Goal: Task Accomplishment & Management: Use online tool/utility

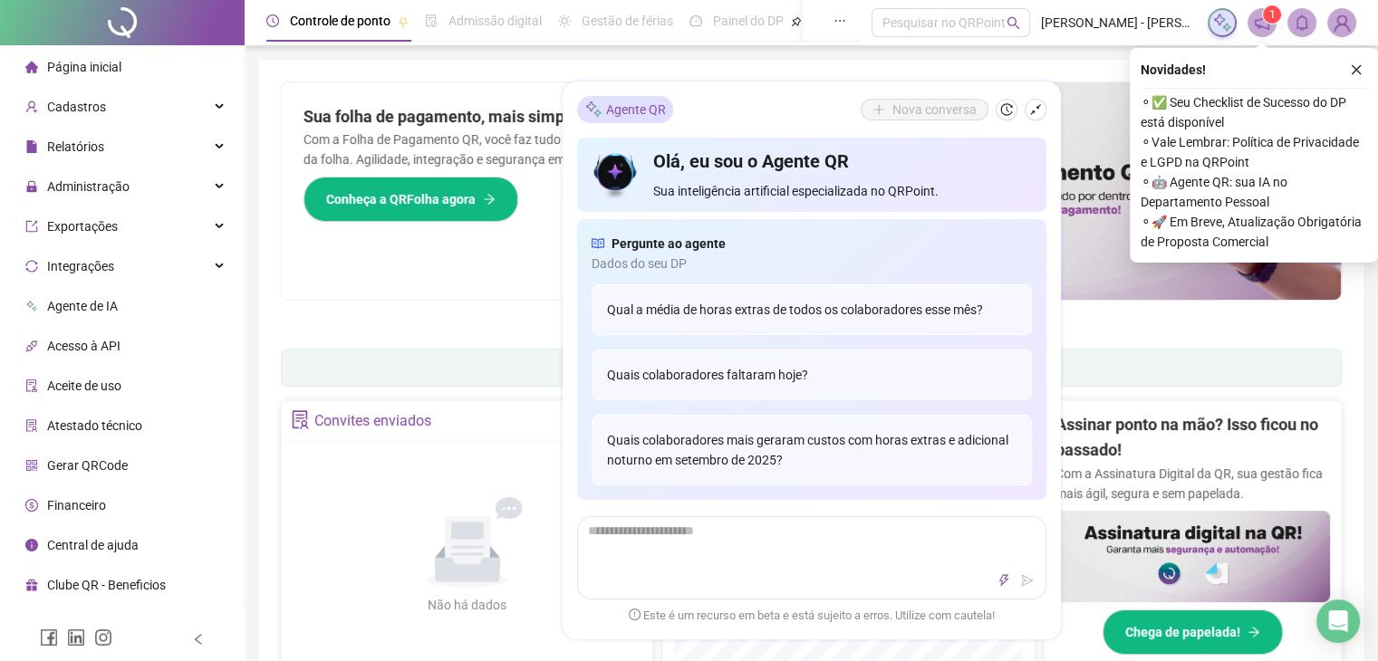
click at [460, 313] on div "Pague o QRPoint com Cartão de Crédito Sua assinatura: mais segurança, prática e…" at bounding box center [811, 209] width 1061 height 254
click at [1036, 110] on icon "shrink" at bounding box center [1035, 109] width 13 height 13
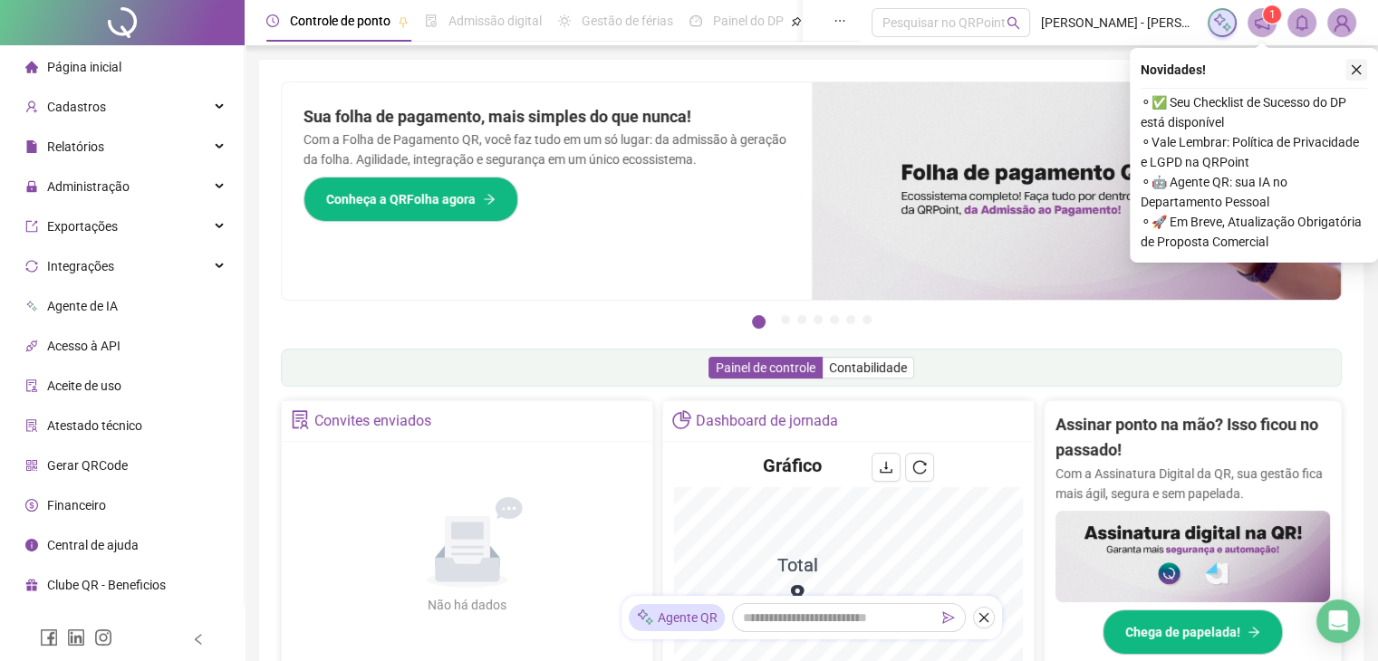
click at [1363, 71] on button "button" at bounding box center [1356, 70] width 22 height 22
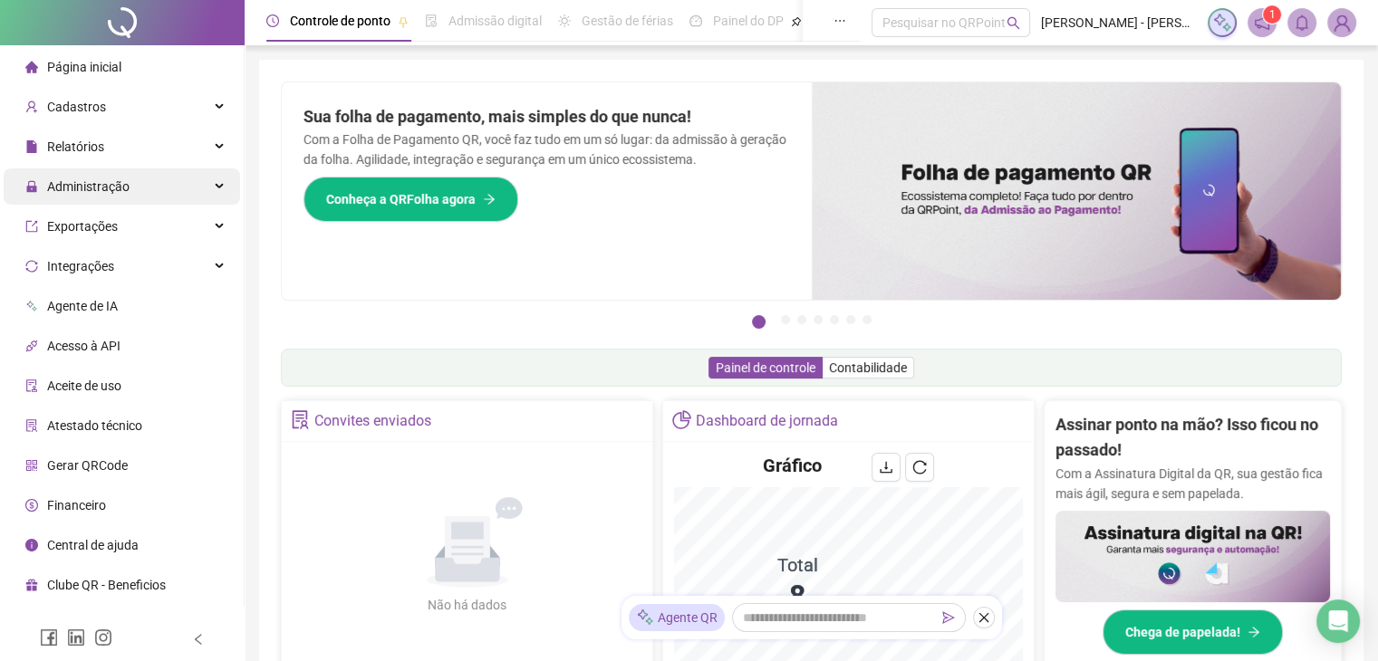
click at [98, 186] on span "Administração" at bounding box center [88, 186] width 82 height 14
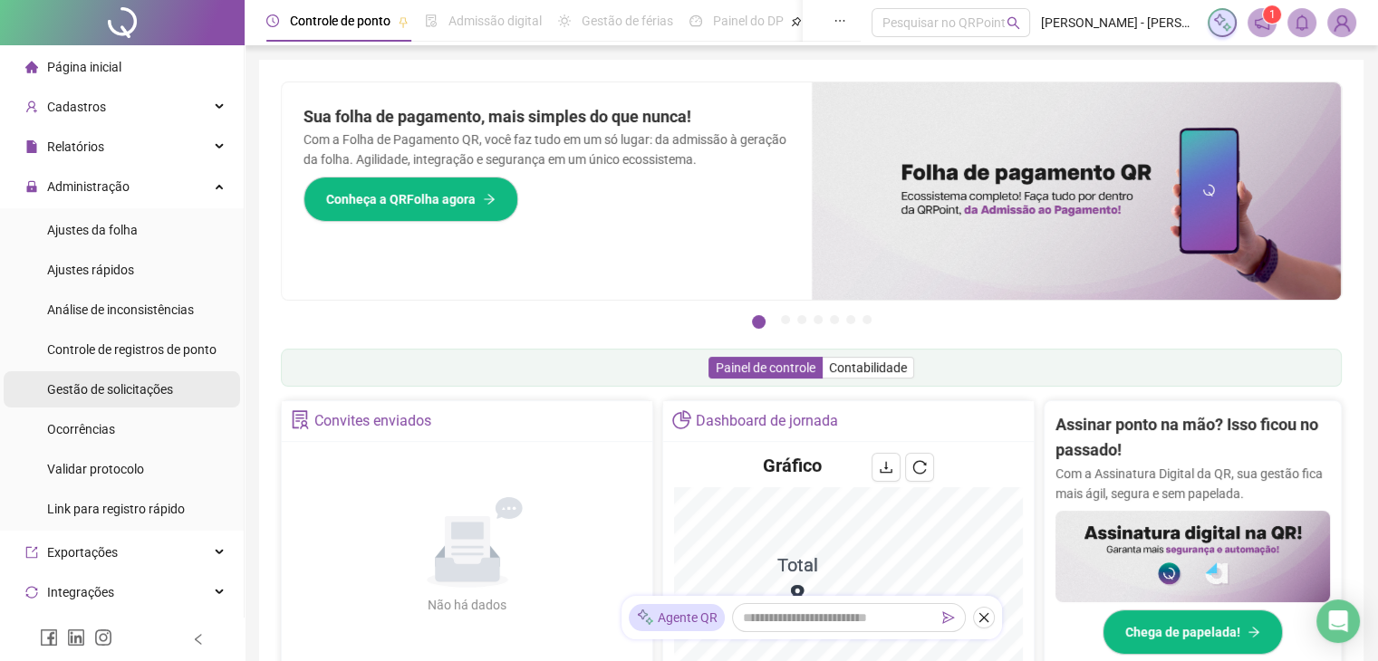
click at [133, 392] on span "Gestão de solicitações" at bounding box center [110, 389] width 126 height 14
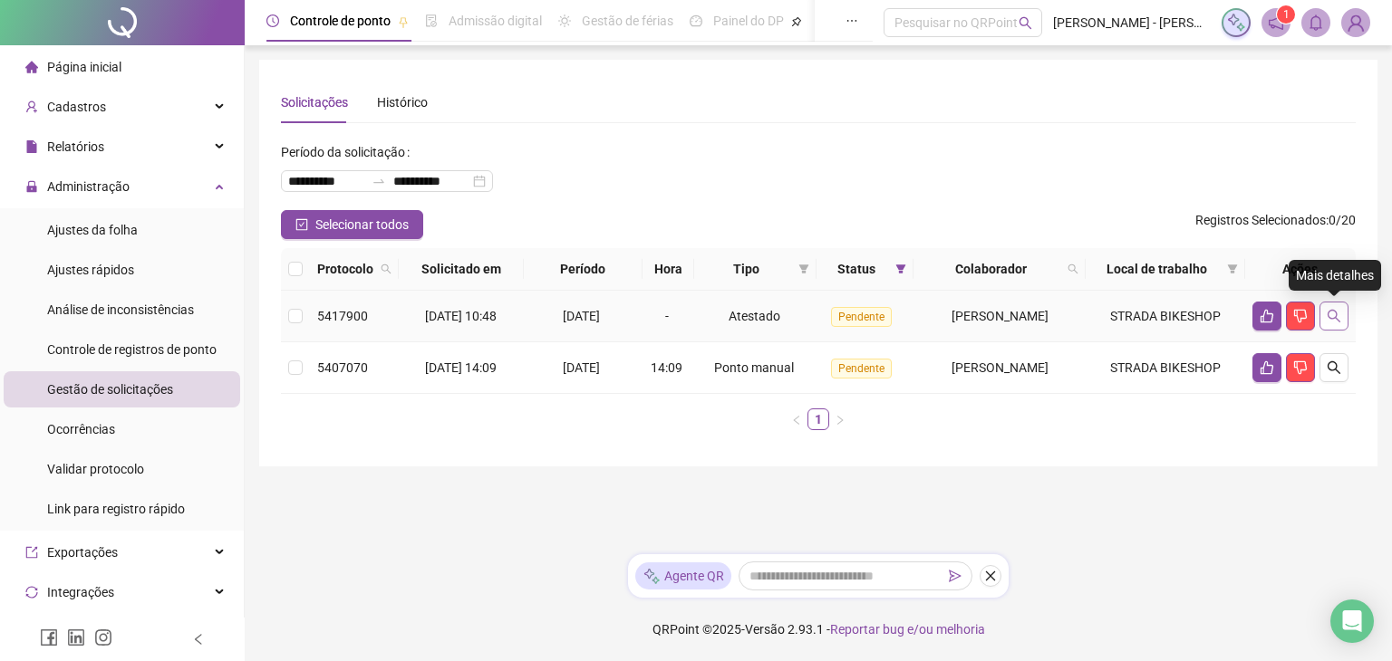
click at [1337, 311] on icon "search" at bounding box center [1333, 316] width 14 height 14
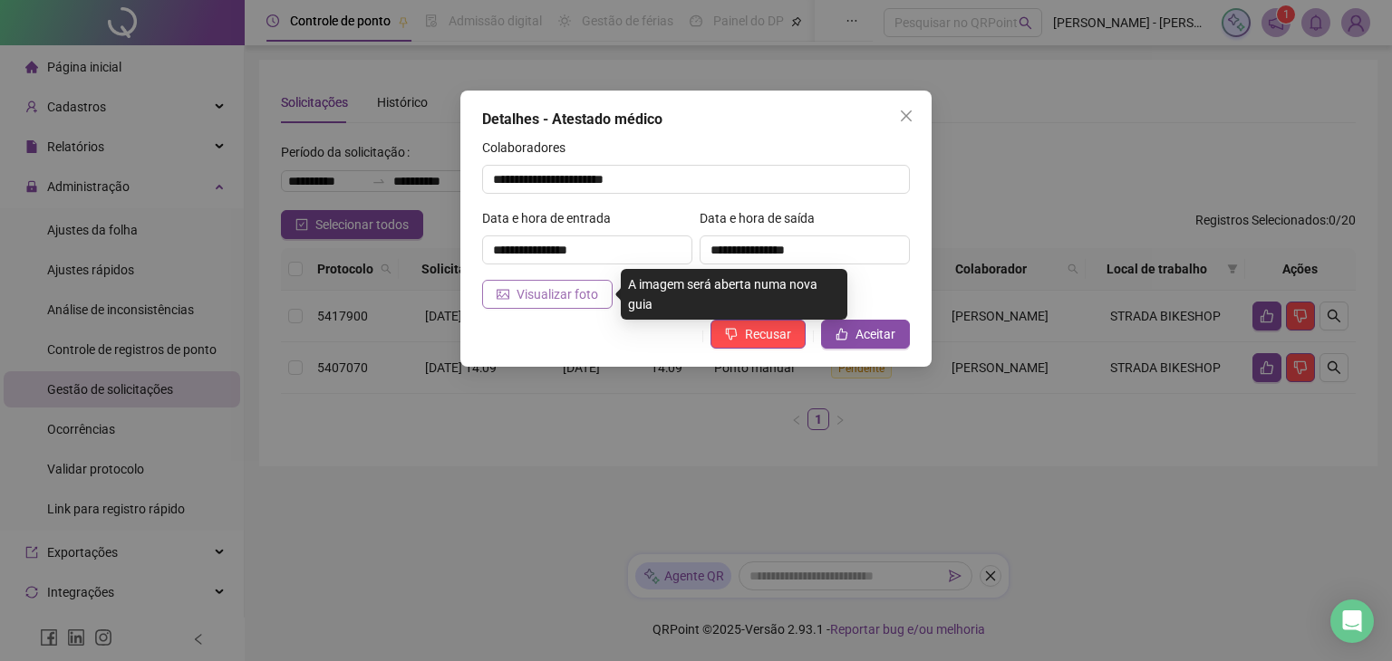
click at [523, 299] on span "Visualizar foto" at bounding box center [557, 294] width 82 height 20
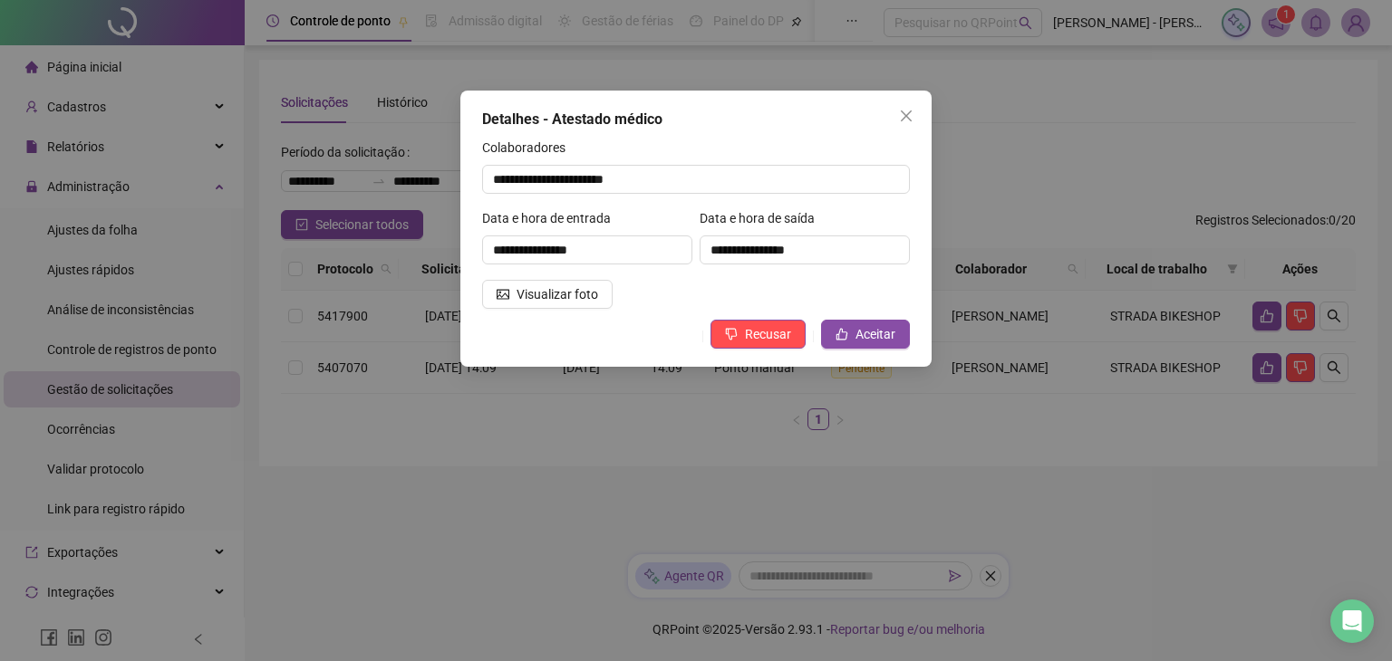
click at [910, 336] on div "**********" at bounding box center [695, 229] width 471 height 276
click at [891, 327] on span "Aceitar" at bounding box center [875, 334] width 40 height 20
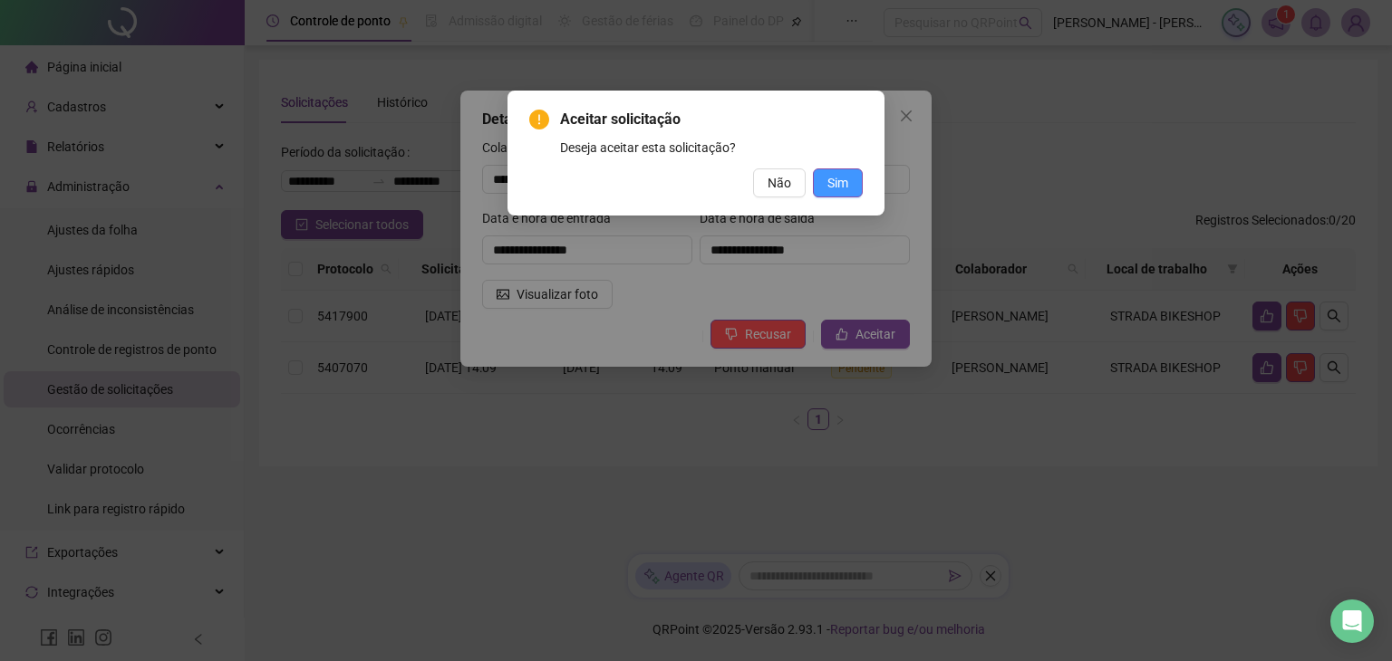
click at [844, 178] on span "Sim" at bounding box center [837, 183] width 21 height 20
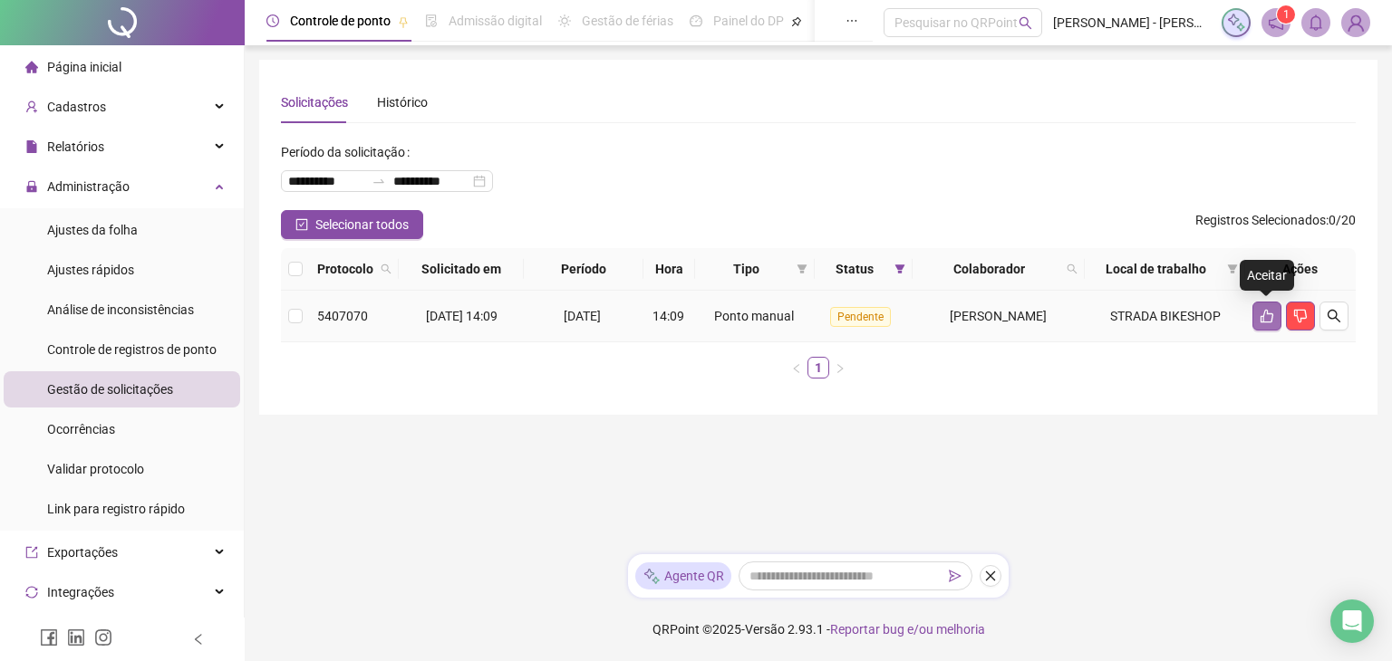
click at [1267, 316] on icon "like" at bounding box center [1266, 316] width 14 height 14
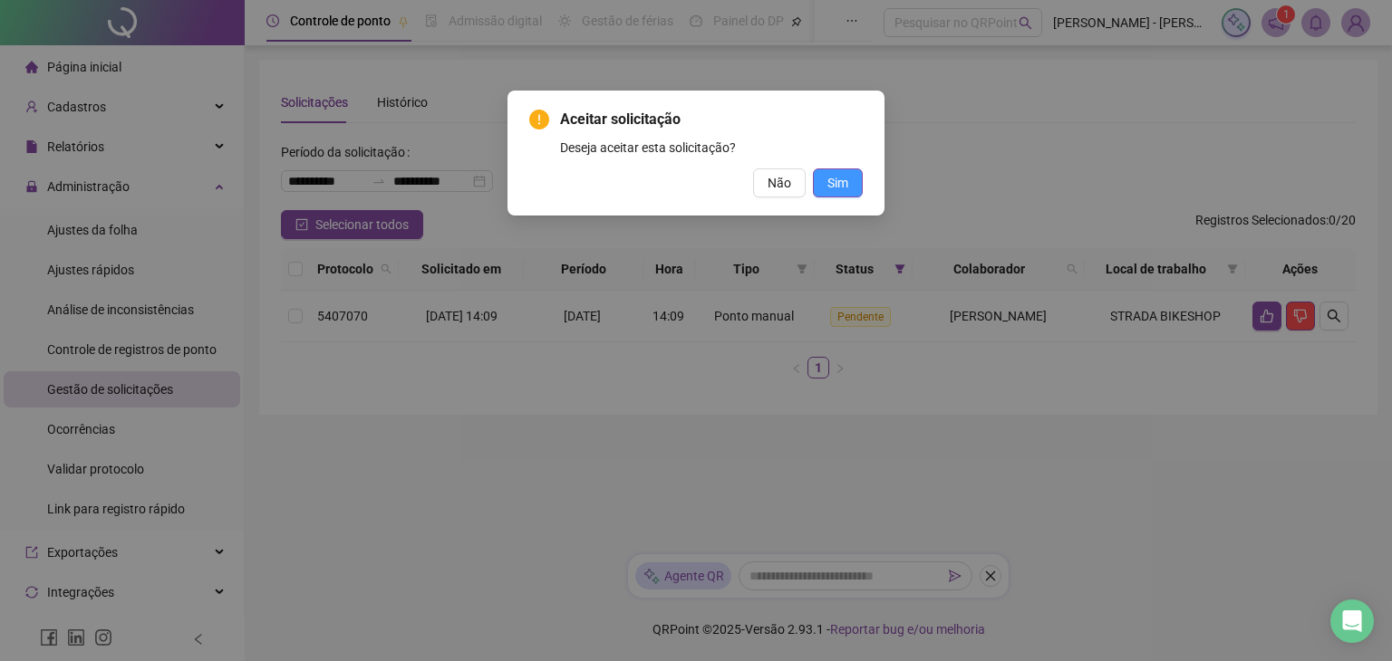
click at [853, 179] on button "Sim" at bounding box center [838, 183] width 50 height 29
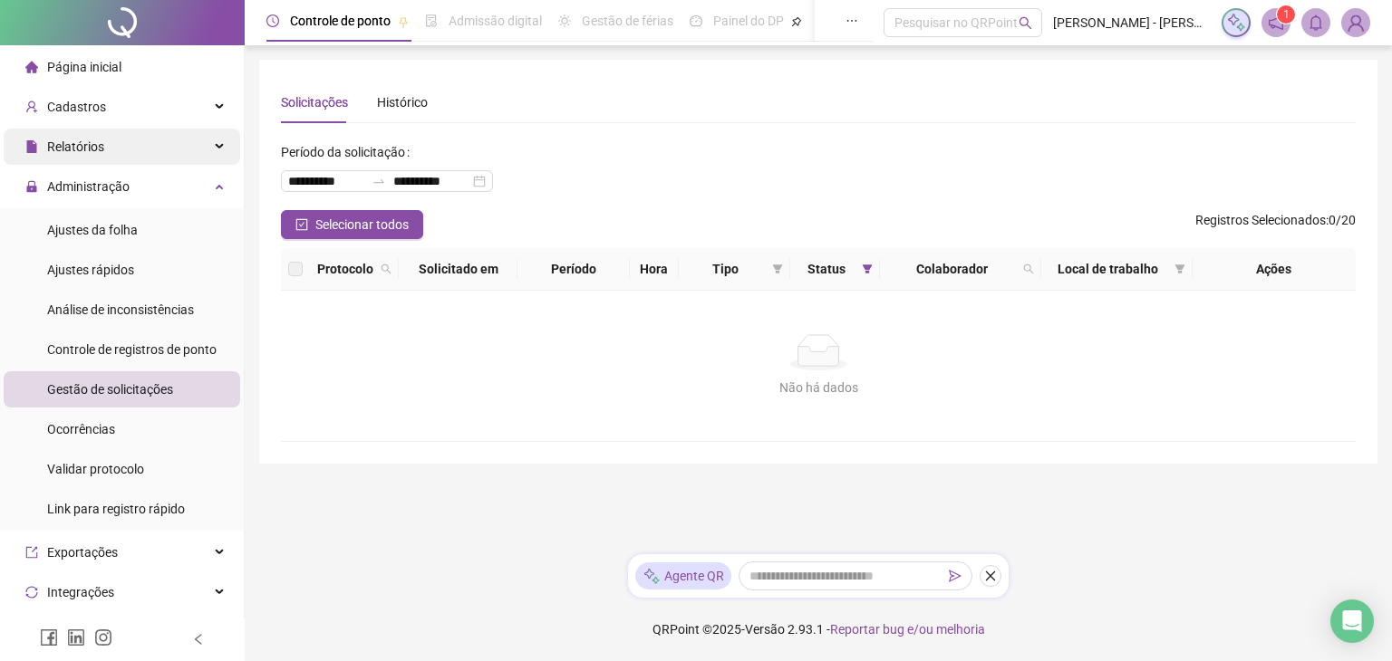
click at [94, 144] on span "Relatórios" at bounding box center [75, 147] width 57 height 14
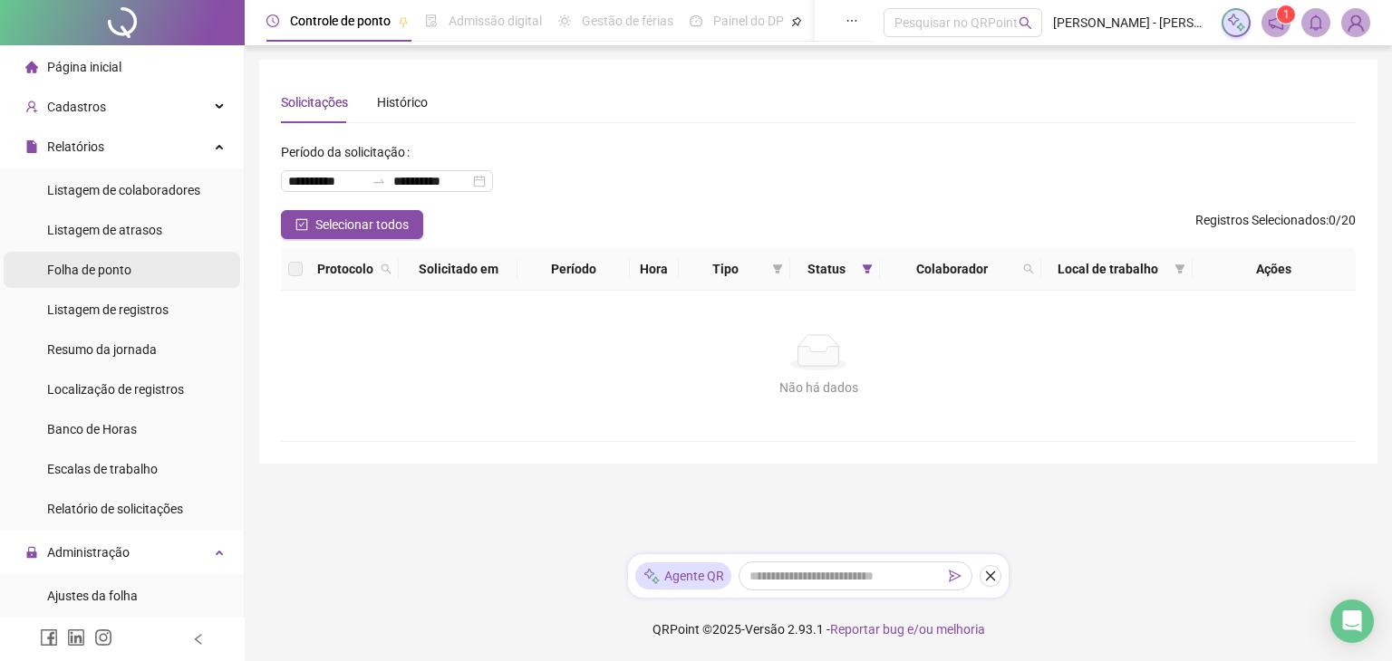
click at [101, 265] on span "Folha de ponto" at bounding box center [89, 270] width 84 height 14
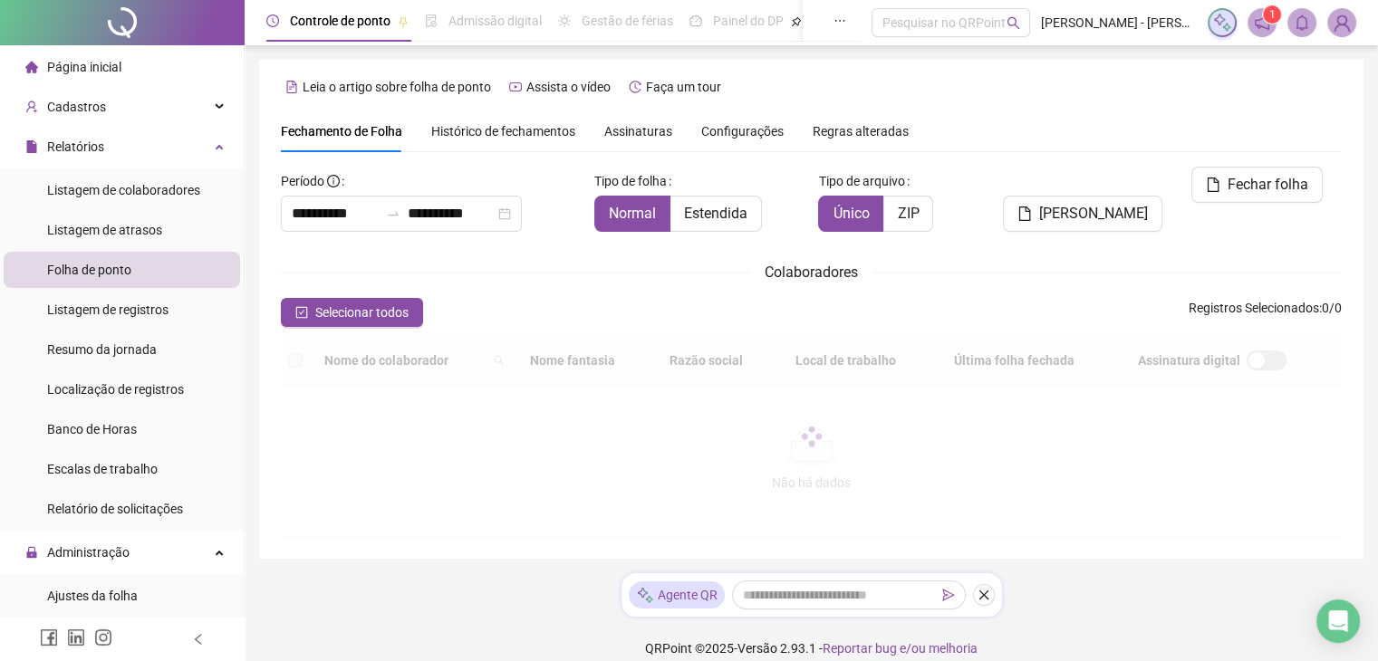
scroll to position [40, 0]
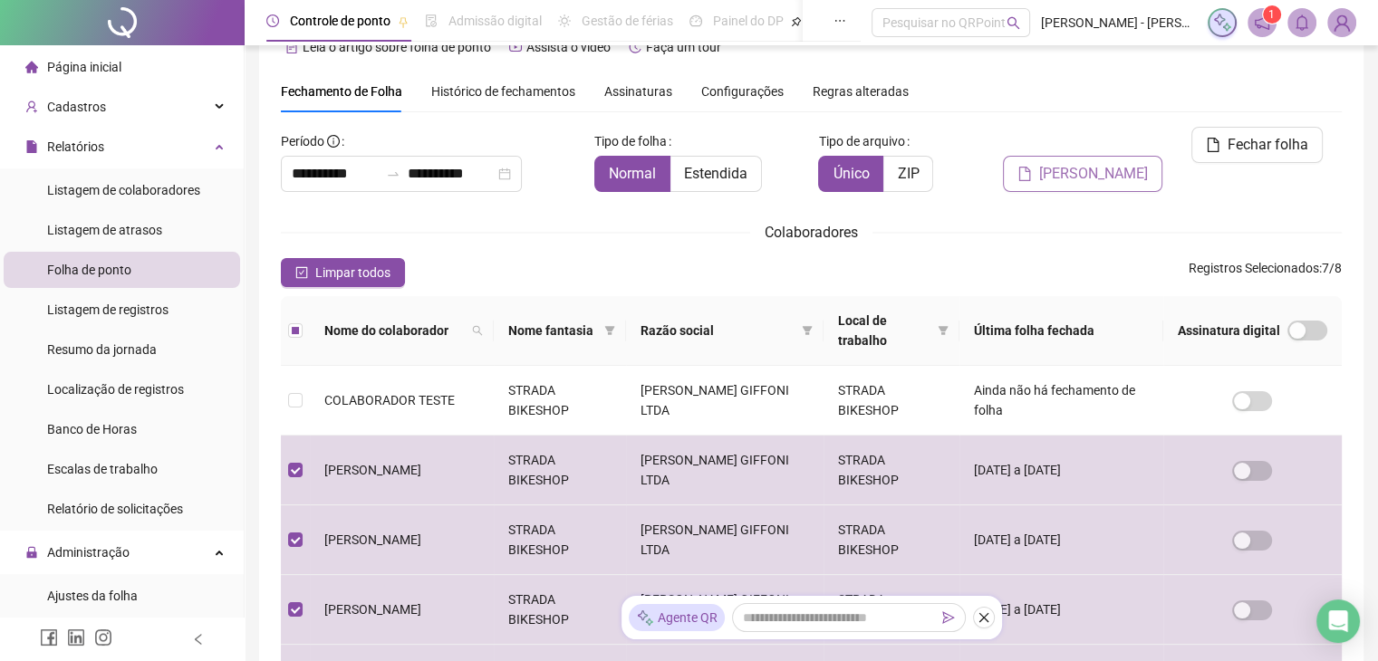
click at [1103, 163] on span "[PERSON_NAME]" at bounding box center [1093, 174] width 109 height 22
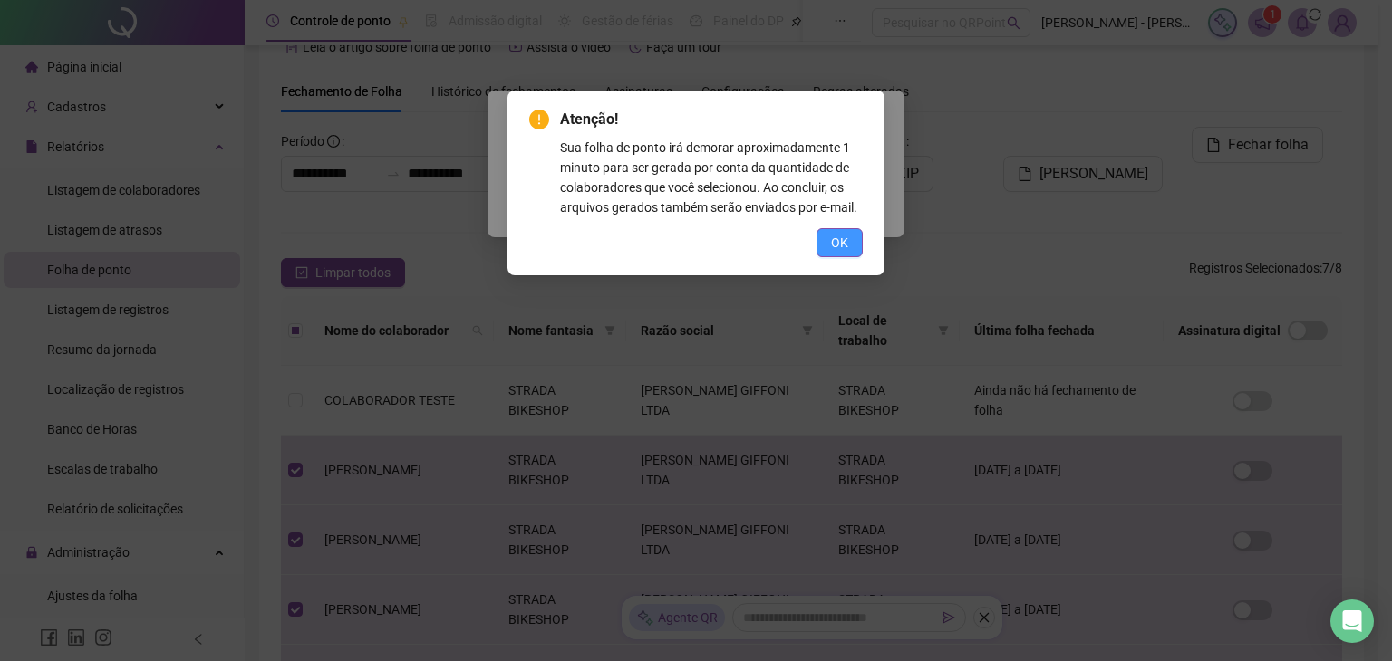
click at [836, 243] on span "OK" at bounding box center [839, 243] width 17 height 20
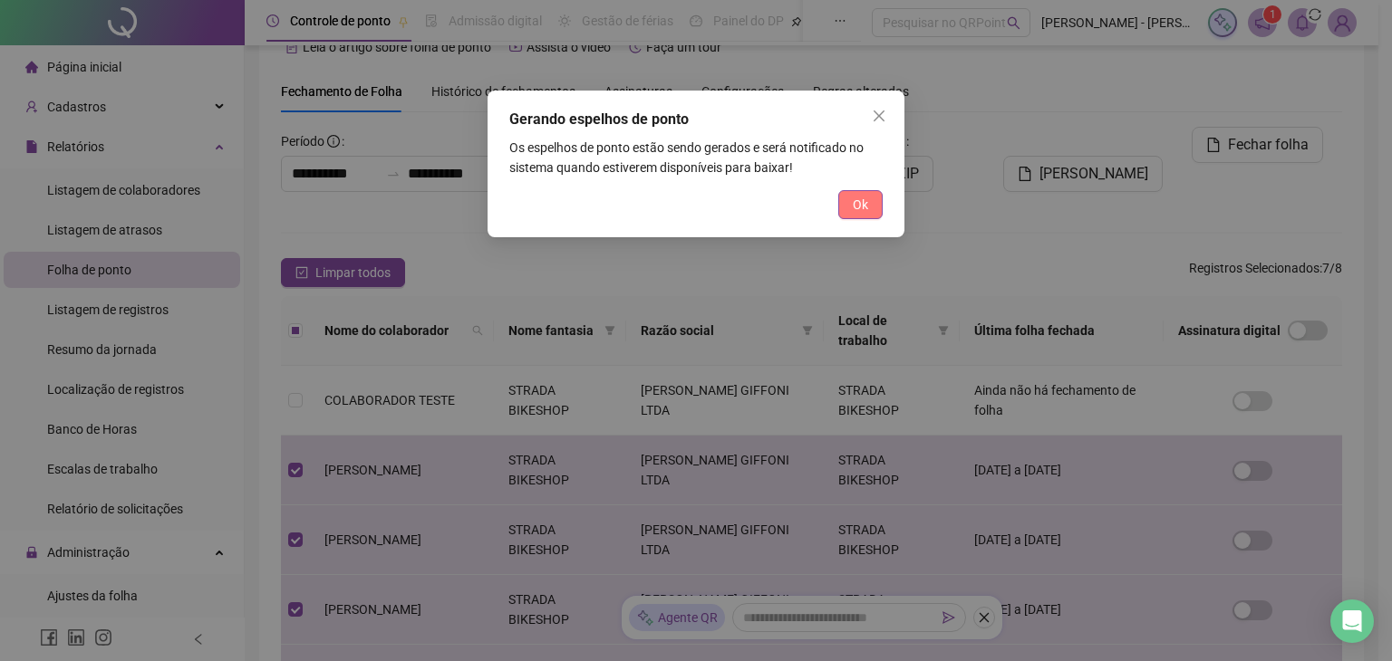
click at [862, 207] on span "Ok" at bounding box center [860, 205] width 15 height 20
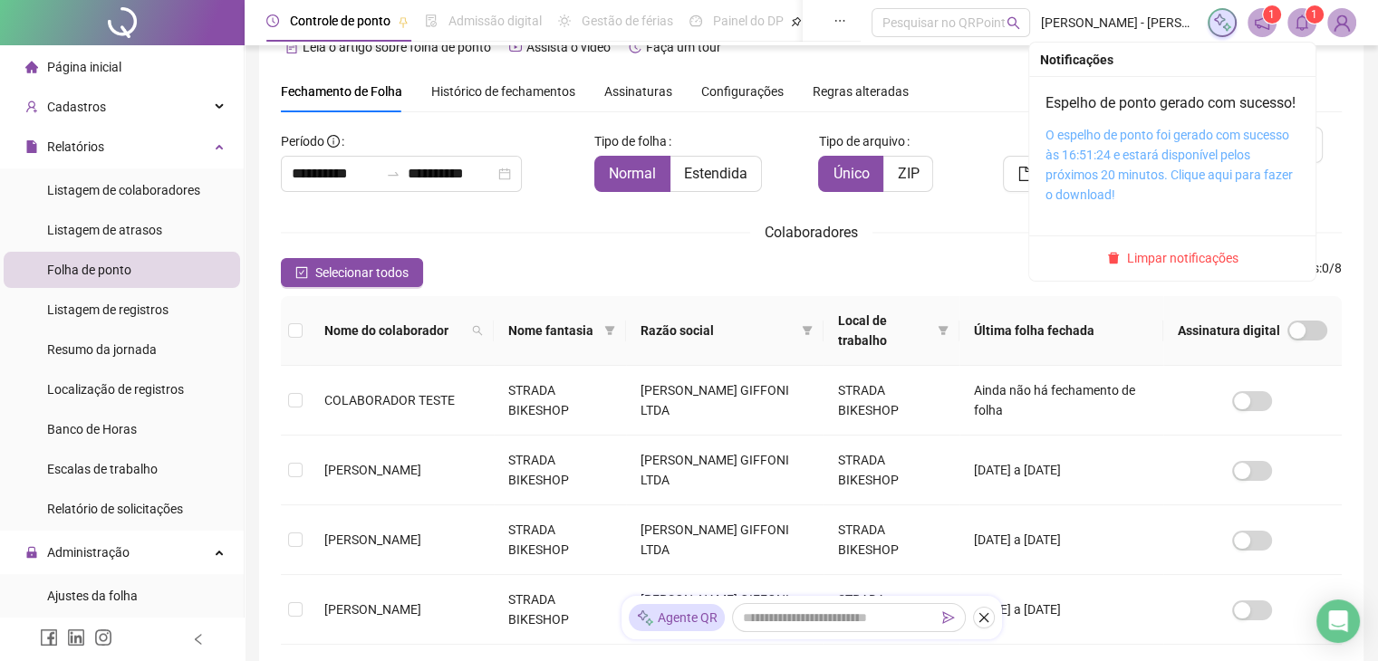
click at [1228, 152] on link "O espelho de ponto foi gerado com sucesso às 16:51:24 e estará disponível pelos…" at bounding box center [1168, 165] width 247 height 74
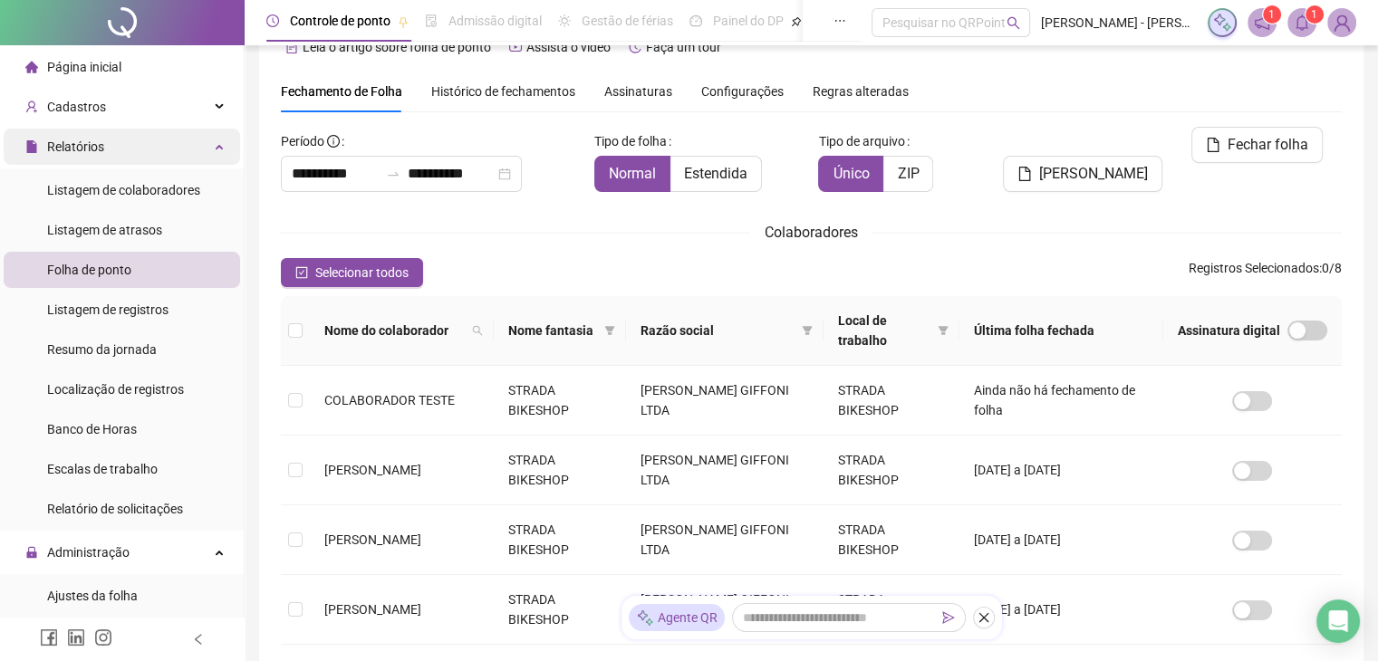
click at [209, 146] on div "Relatórios" at bounding box center [122, 147] width 236 height 36
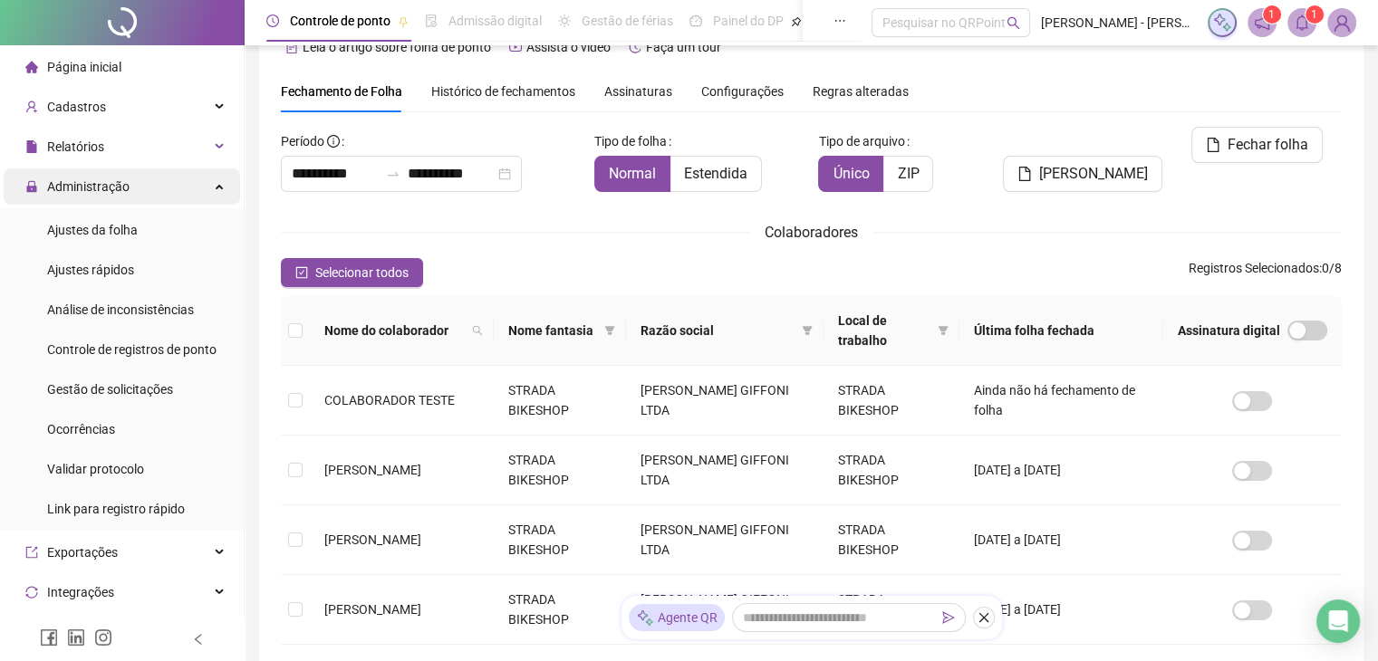
scroll to position [181, 0]
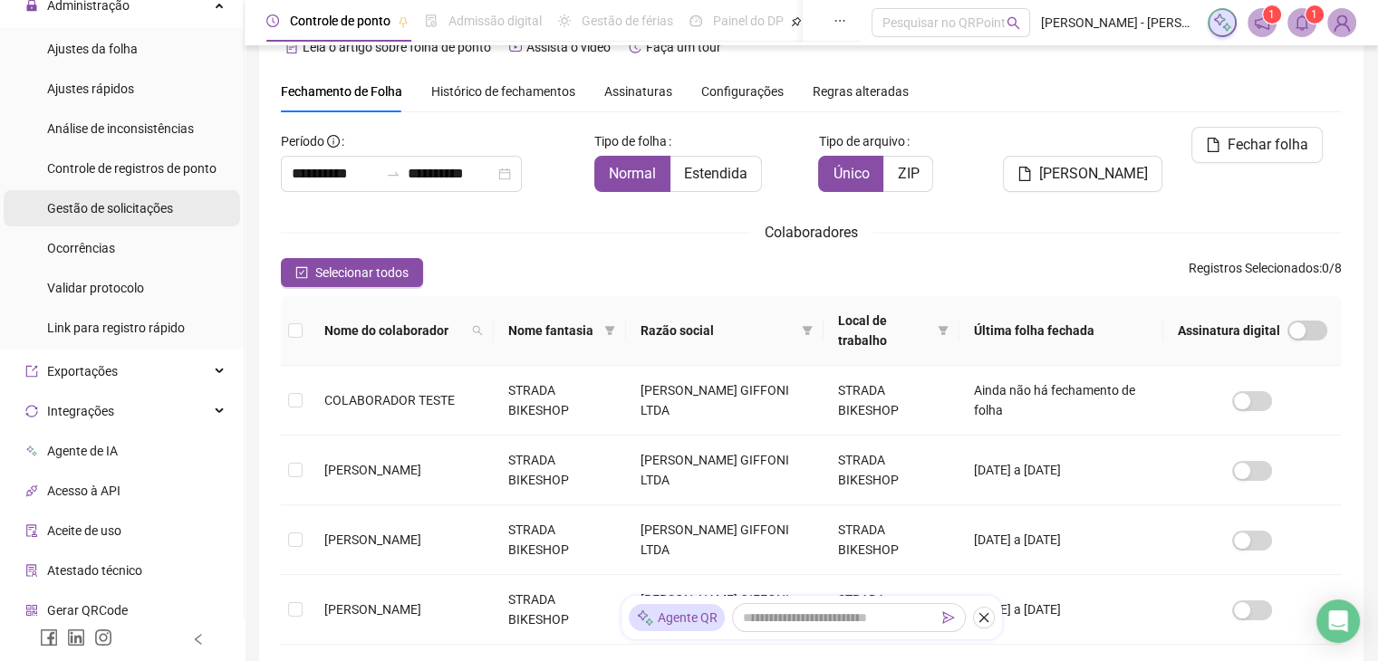
click at [140, 204] on span "Gestão de solicitações" at bounding box center [110, 208] width 126 height 14
